Goal: Task Accomplishment & Management: Manage account settings

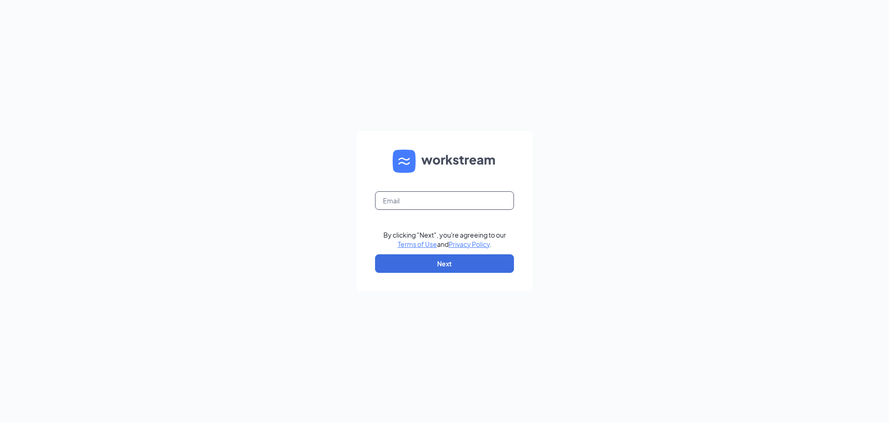
click at [418, 206] on input "text" at bounding box center [444, 200] width 139 height 19
